Goal: Register for event/course

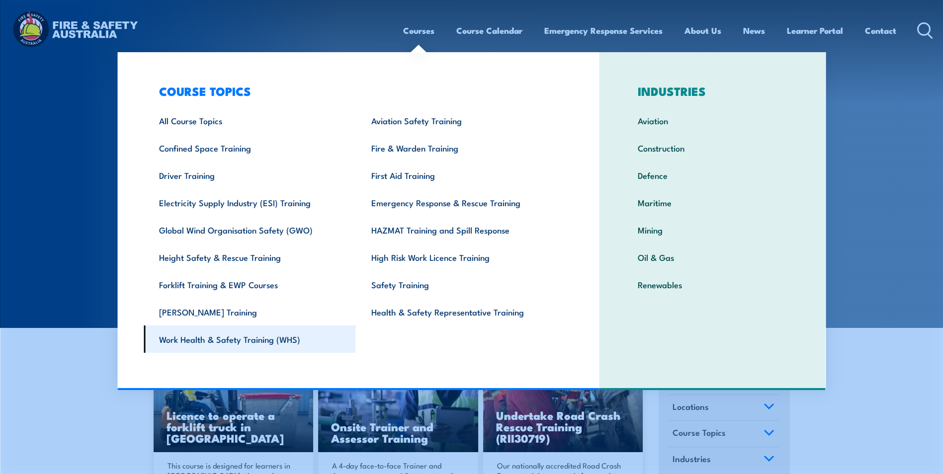
click at [232, 341] on link "Work Health & Safety Training (WHS)" at bounding box center [250, 339] width 212 height 27
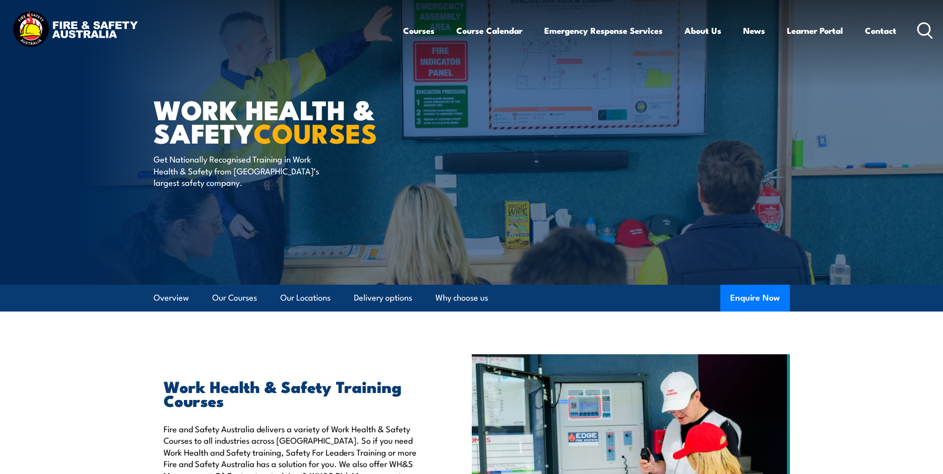
click at [925, 29] on icon at bounding box center [926, 30] width 16 height 16
click at [235, 295] on link "Our Courses" at bounding box center [234, 298] width 45 height 26
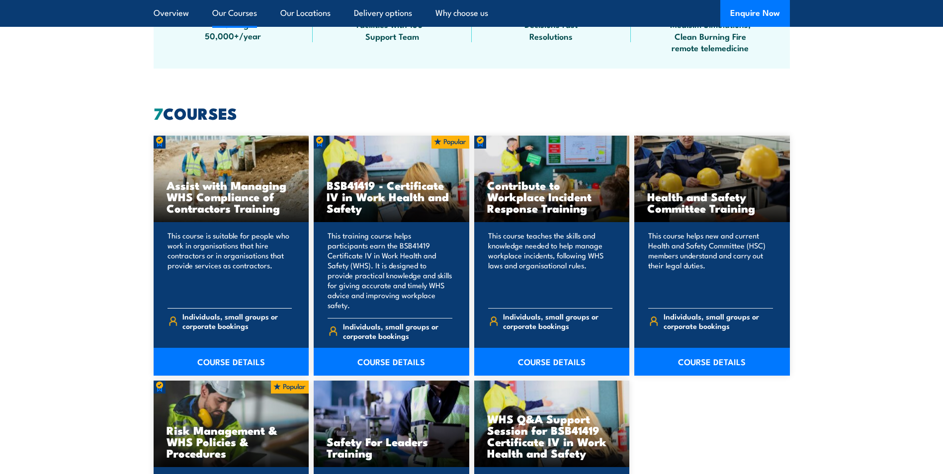
scroll to position [705, 0]
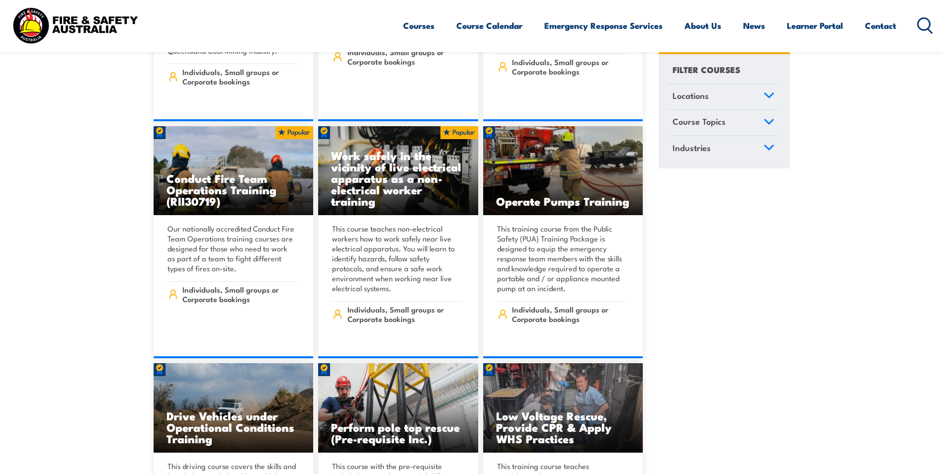
scroll to position [2039, 0]
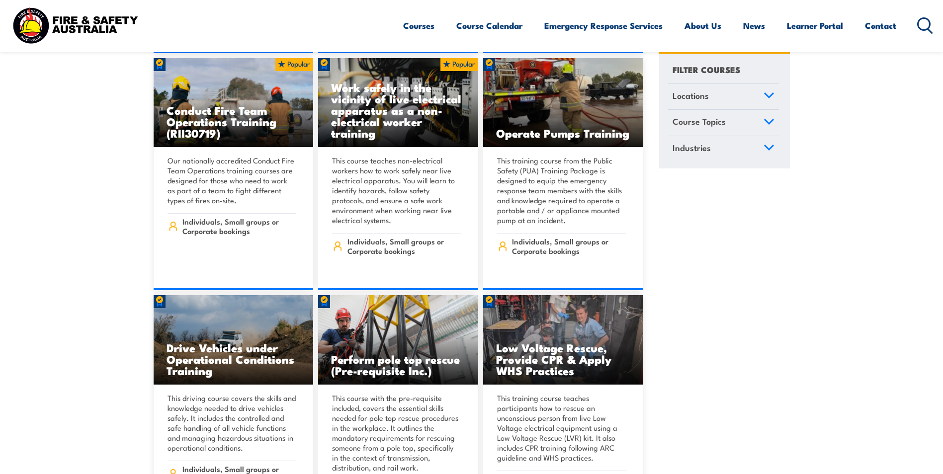
click at [922, 22] on icon at bounding box center [926, 25] width 16 height 16
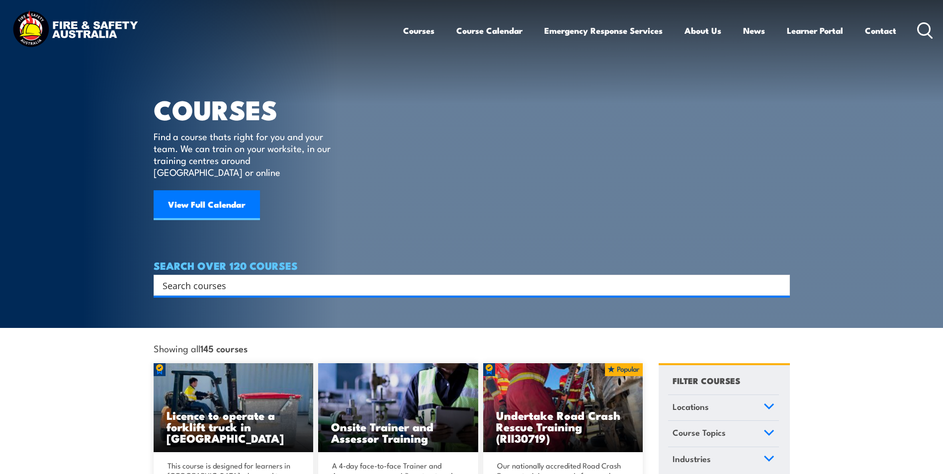
click at [167, 278] on input "Search input" at bounding box center [466, 285] width 606 height 15
type input "HSR"
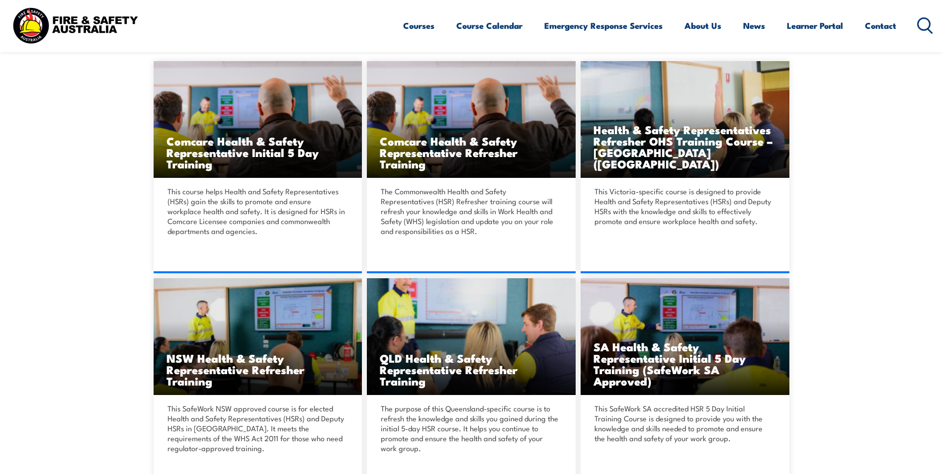
scroll to position [249, 0]
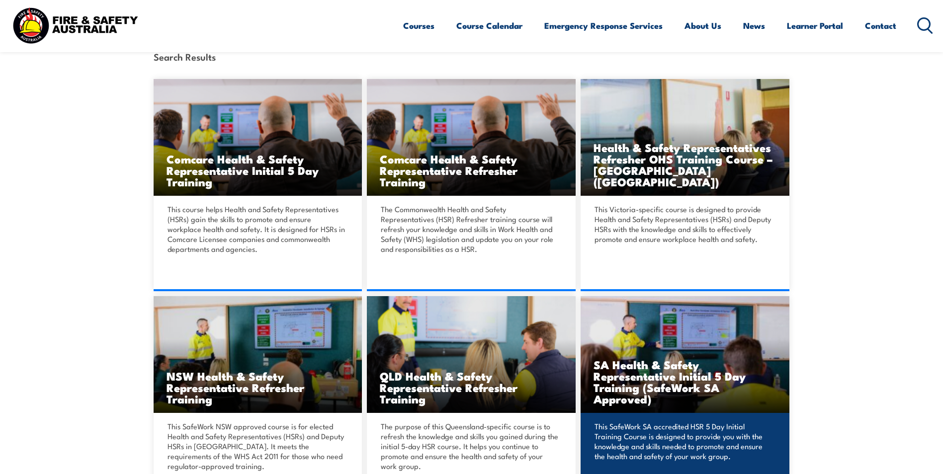
click at [638, 371] on h3 "SA Health & Safety Representative Initial 5 Day Training (SafeWork SA Approved)" at bounding box center [685, 382] width 183 height 46
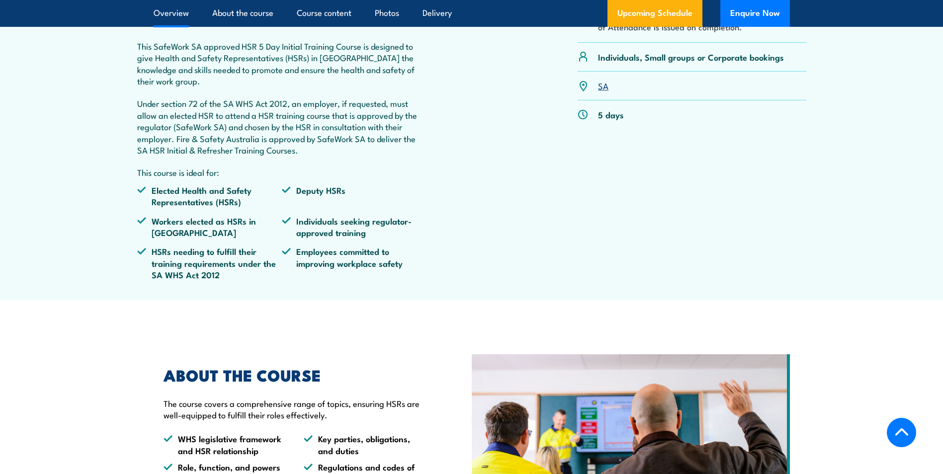
scroll to position [149, 0]
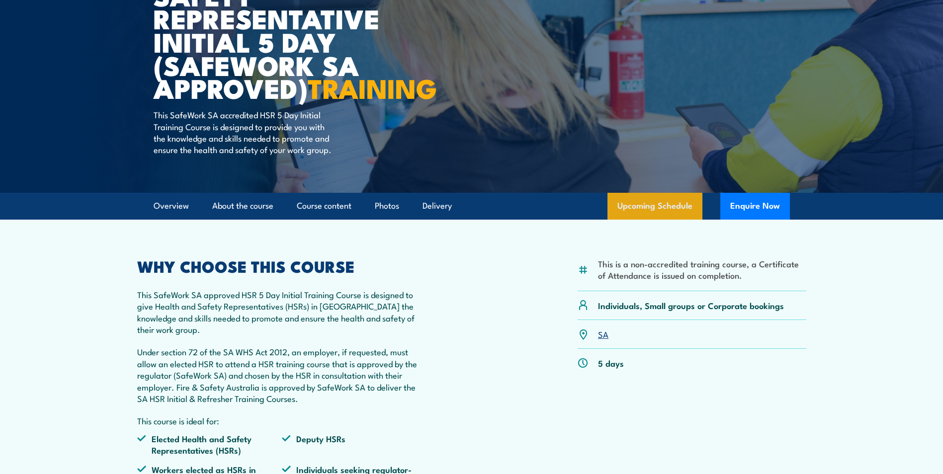
click at [677, 220] on link "Upcoming Schedule" at bounding box center [655, 206] width 95 height 27
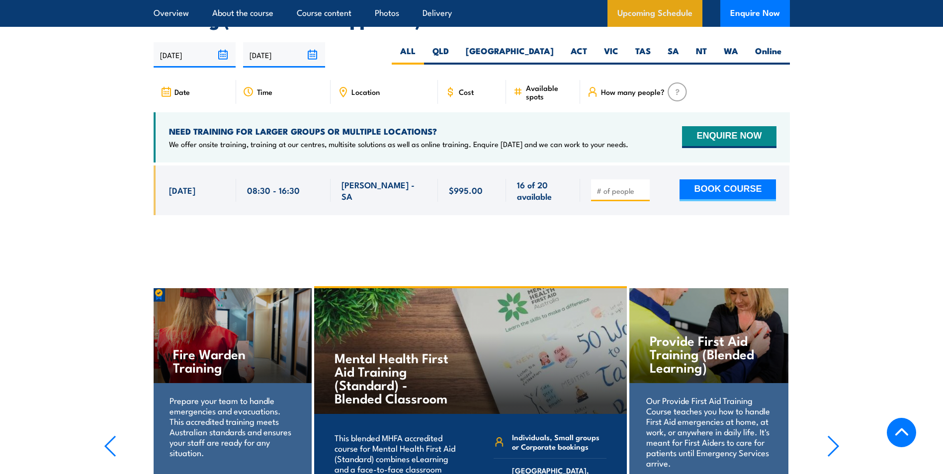
scroll to position [1704, 0]
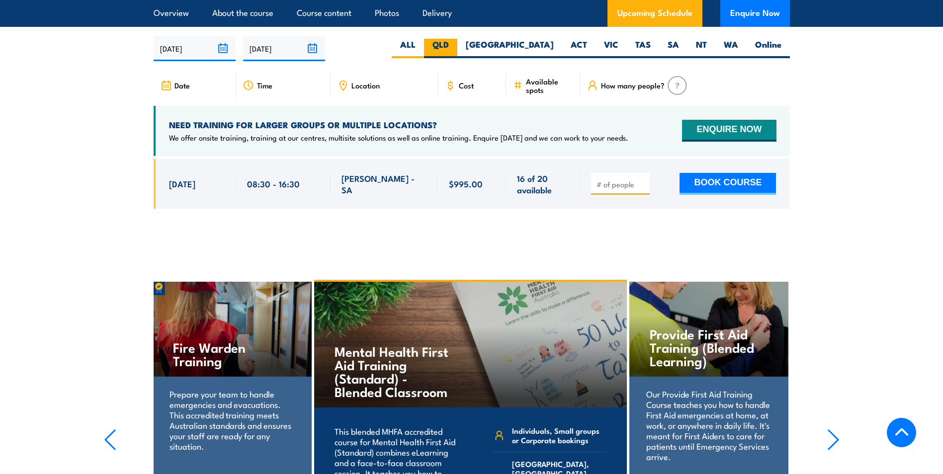
click at [458, 49] on label "QLD" at bounding box center [440, 48] width 33 height 19
click at [456, 45] on input "QLD" at bounding box center [452, 42] width 6 height 6
radio input "true"
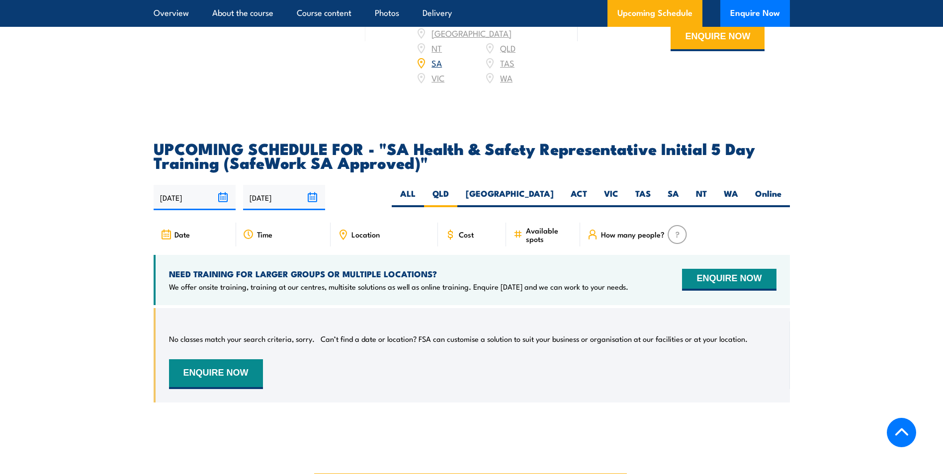
click at [191, 206] on input "[DATE]" at bounding box center [195, 197] width 82 height 25
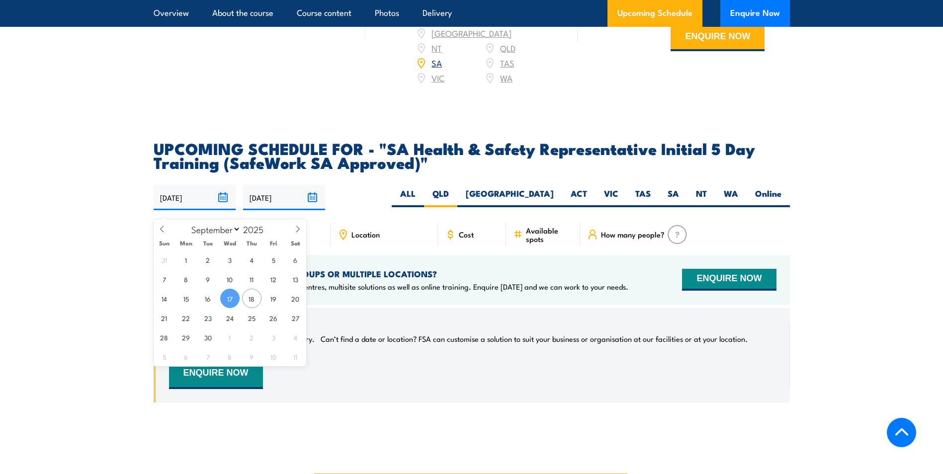
click at [118, 244] on section "UPCOMING SCHEDULE FOR - "SA Health & Safety Representative Initial 5 Day Traini…" at bounding box center [471, 279] width 943 height 277
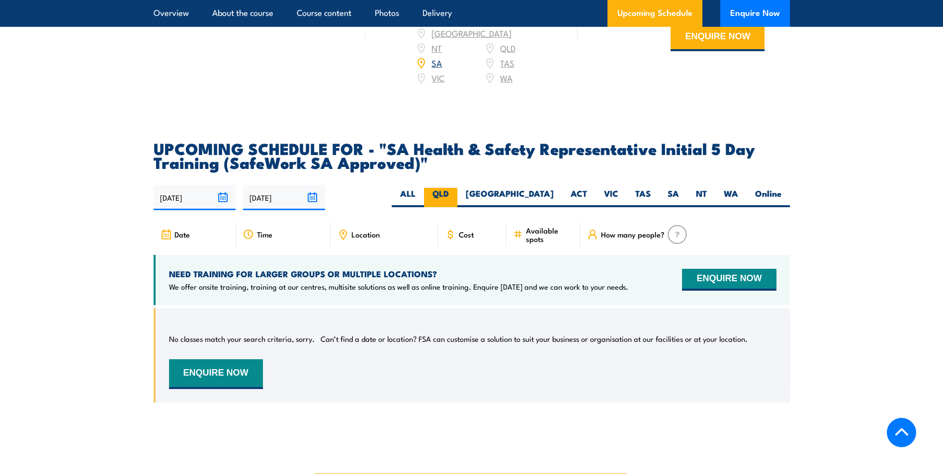
click at [458, 206] on label "QLD" at bounding box center [440, 197] width 33 height 19
click at [456, 194] on input "QLD" at bounding box center [452, 191] width 6 height 6
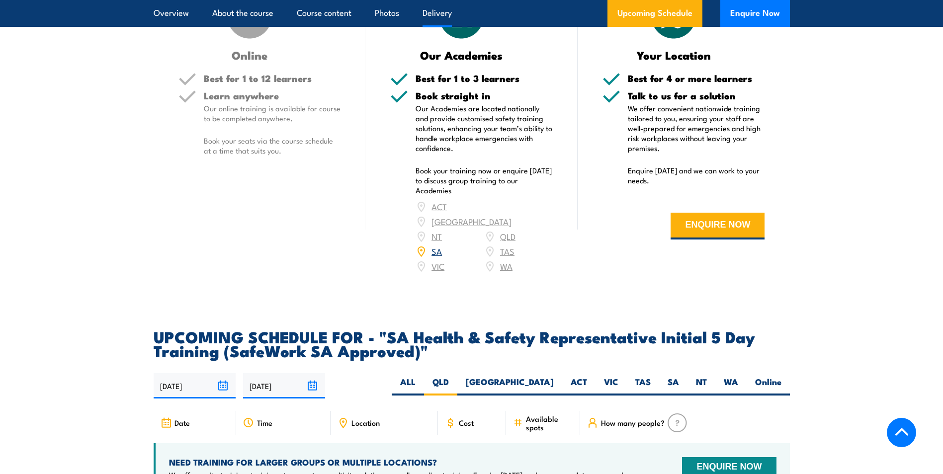
scroll to position [1356, 0]
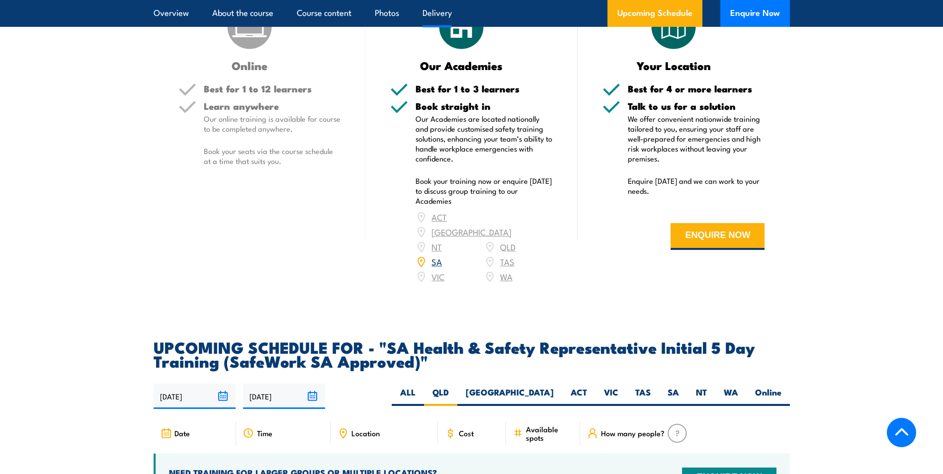
click at [507, 256] on div "ACT [GEOGRAPHIC_DATA] NT [GEOGRAPHIC_DATA] SA TAS [GEOGRAPHIC_DATA] [GEOGRAPHIC…" at bounding box center [484, 247] width 137 height 75
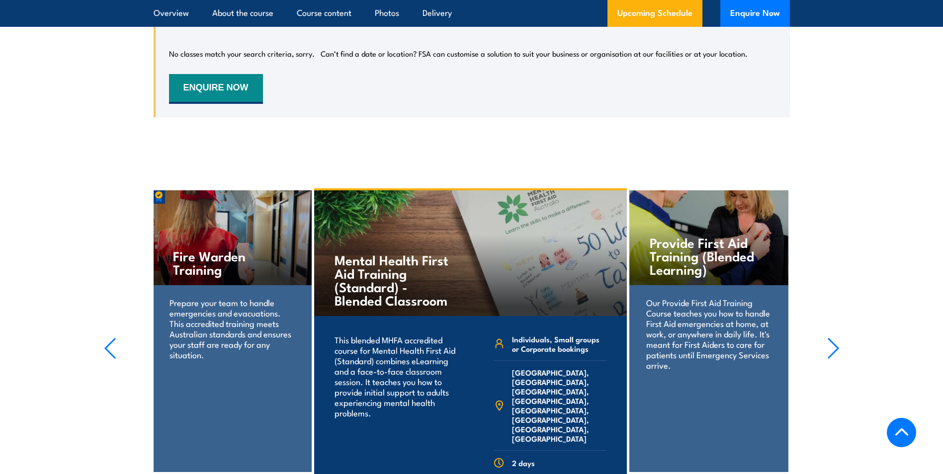
scroll to position [1940, 0]
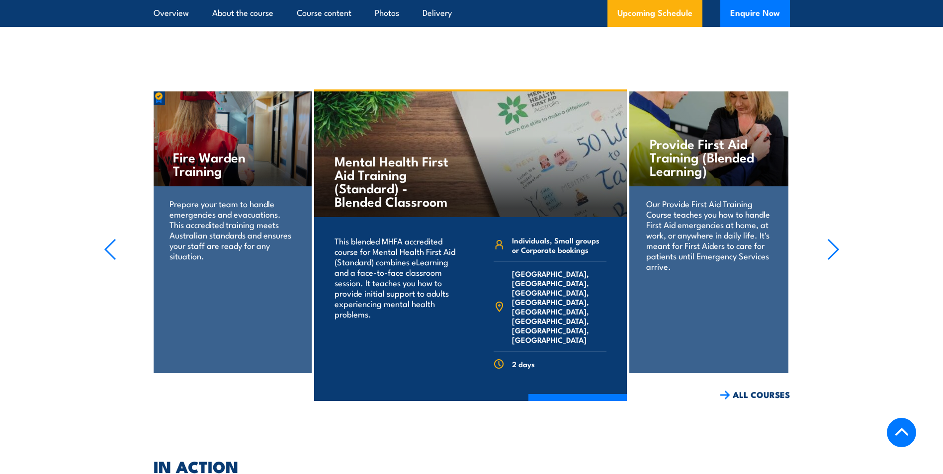
click at [832, 253] on icon "button" at bounding box center [834, 250] width 12 height 22
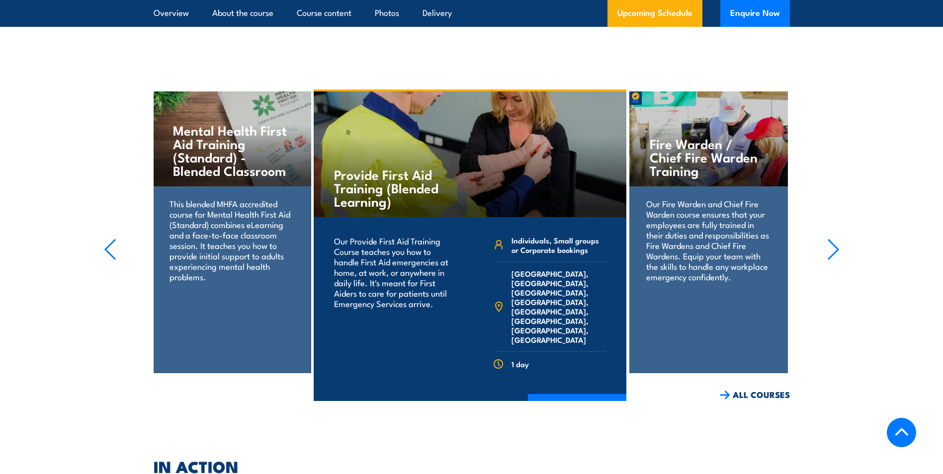
click at [832, 253] on icon "button" at bounding box center [834, 250] width 12 height 22
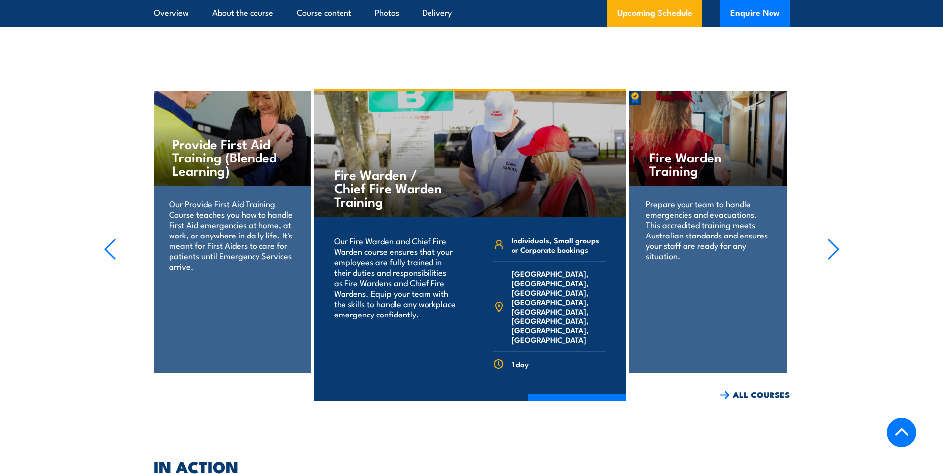
click at [832, 252] on icon "button" at bounding box center [834, 250] width 10 height 20
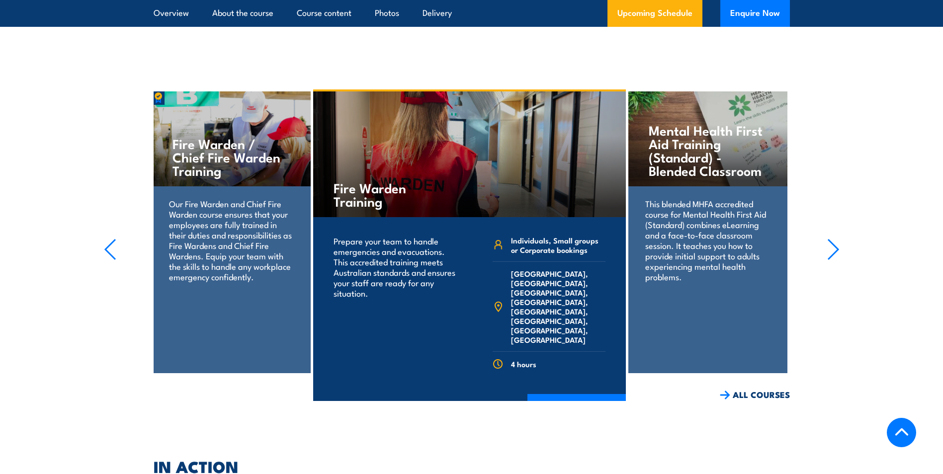
click at [832, 252] on icon "button" at bounding box center [834, 250] width 10 height 20
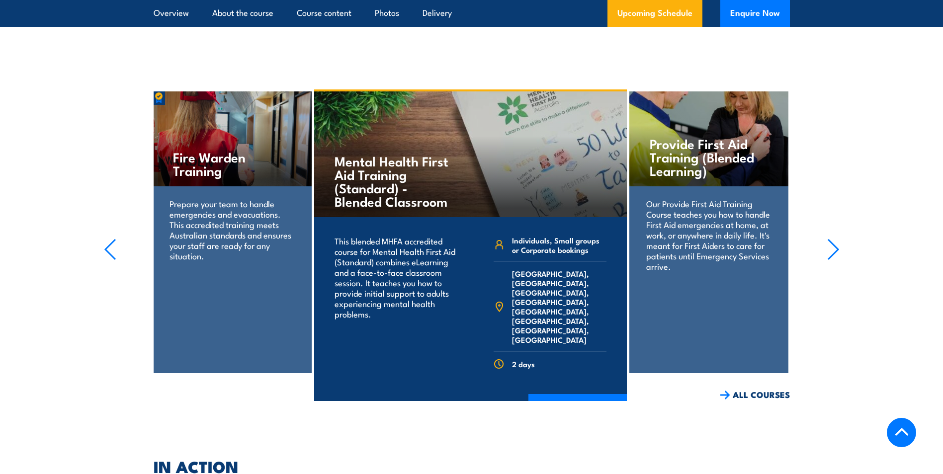
click at [831, 252] on icon "button" at bounding box center [834, 250] width 12 height 22
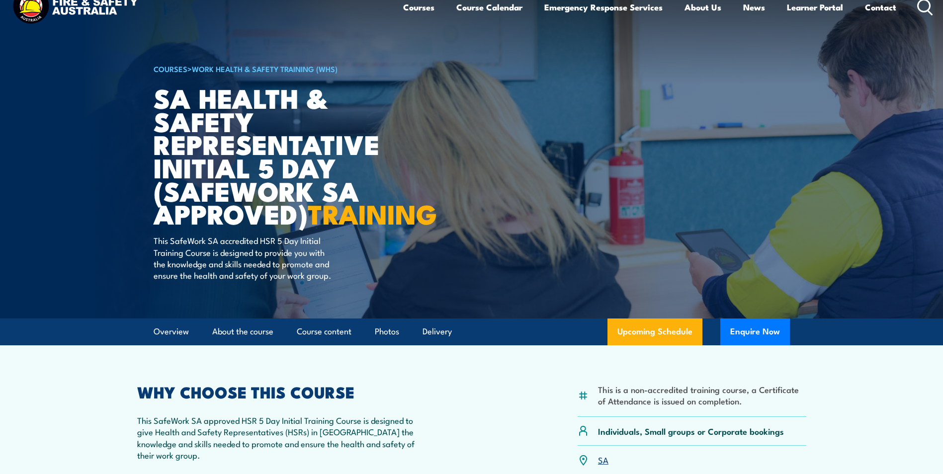
scroll to position [0, 0]
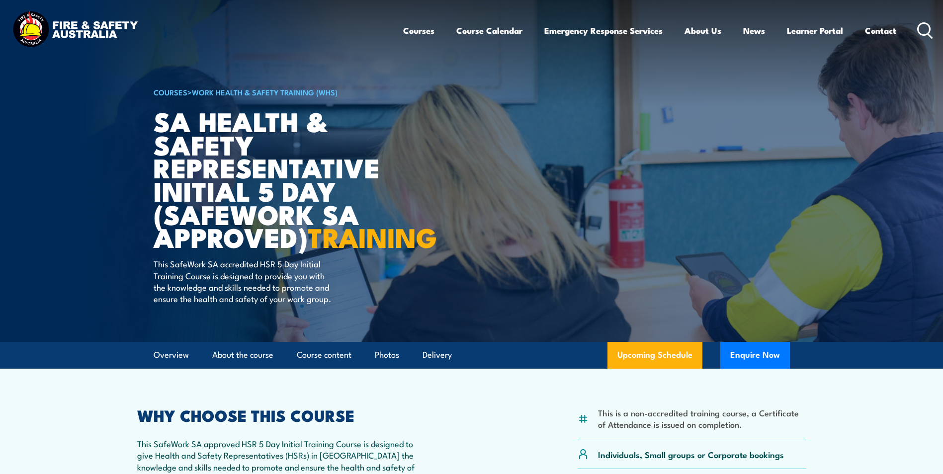
click at [925, 27] on icon at bounding box center [926, 30] width 16 height 16
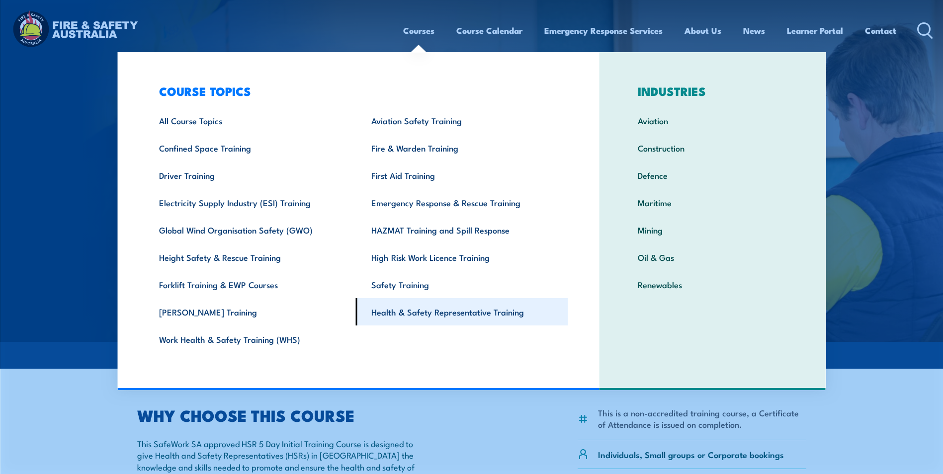
click at [396, 313] on link "Health & Safety Representative Training" at bounding box center [462, 311] width 212 height 27
click at [383, 309] on link "Health & Safety Representative Training" at bounding box center [462, 311] width 212 height 27
click at [391, 312] on link "Health & Safety Representative Training" at bounding box center [462, 311] width 212 height 27
click at [423, 310] on link "Health & Safety Representative Training" at bounding box center [462, 311] width 212 height 27
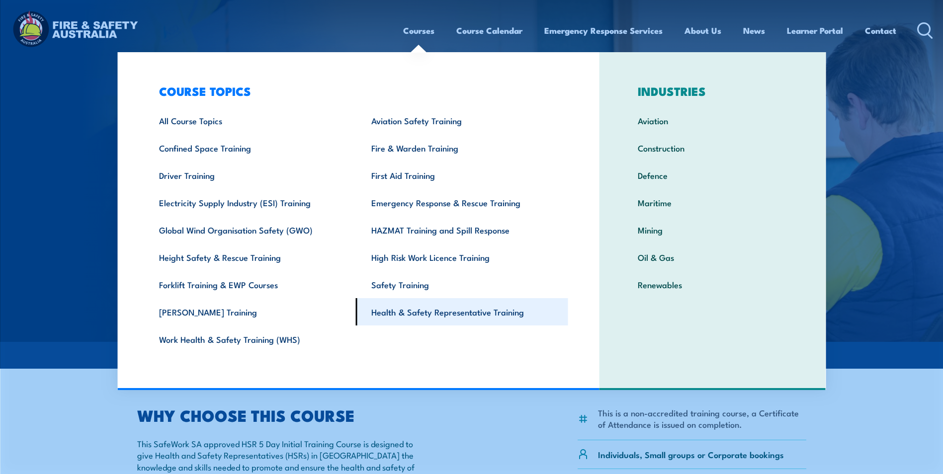
click at [423, 310] on link "Health & Safety Representative Training" at bounding box center [462, 311] width 212 height 27
click at [412, 314] on link "Health & Safety Representative Training" at bounding box center [462, 311] width 212 height 27
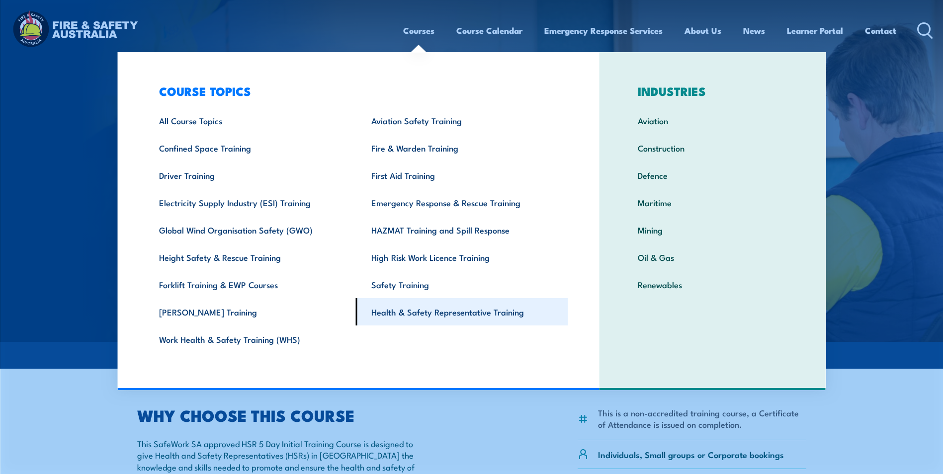
click at [412, 312] on link "Health & Safety Representative Training" at bounding box center [462, 311] width 212 height 27
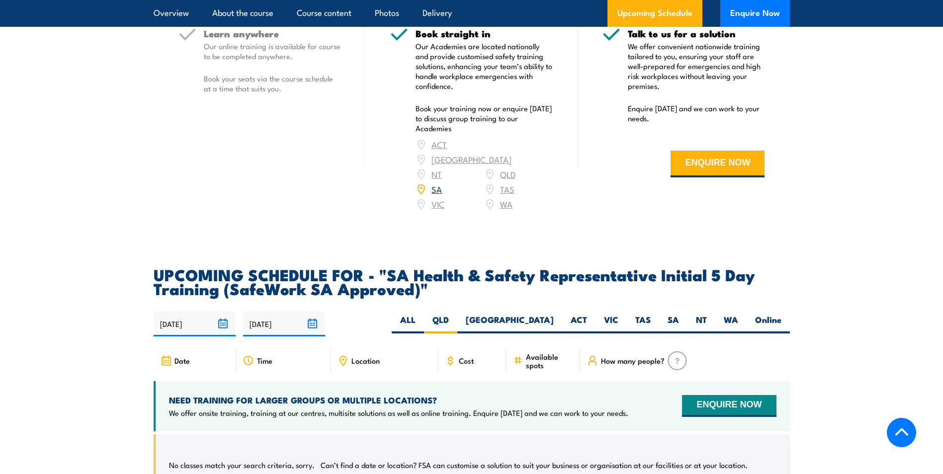
scroll to position [1542, 0]
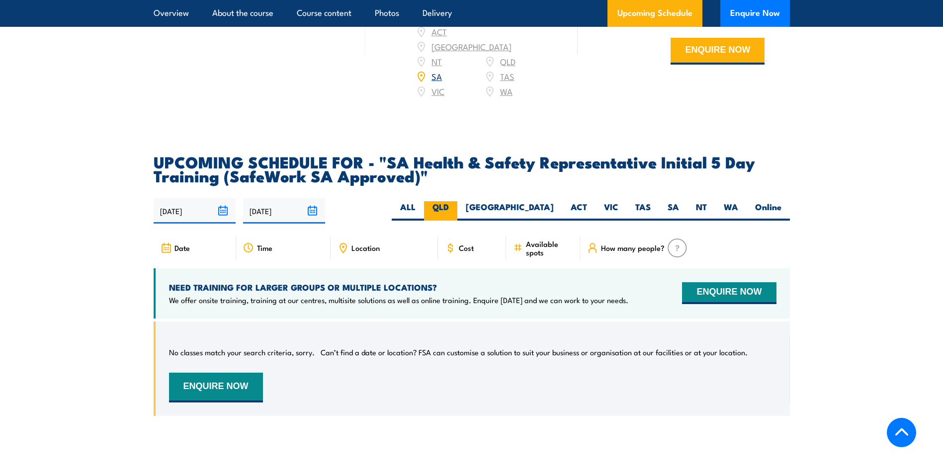
click at [458, 214] on label "QLD" at bounding box center [440, 210] width 33 height 19
click at [456, 208] on input "QLD" at bounding box center [452, 204] width 6 height 6
click at [223, 217] on input "[DATE]" at bounding box center [195, 210] width 82 height 25
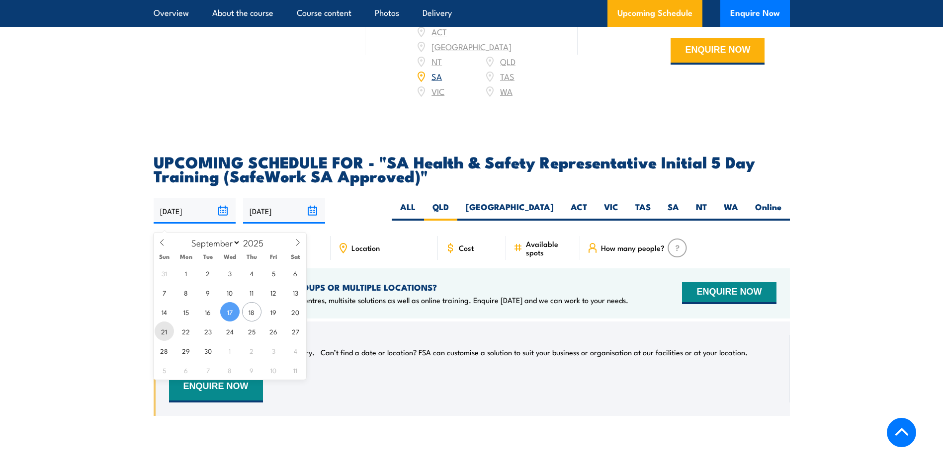
click at [166, 330] on span "21" at bounding box center [164, 331] width 19 height 19
type input "[DATE]"
